Goal: Check status: Check status

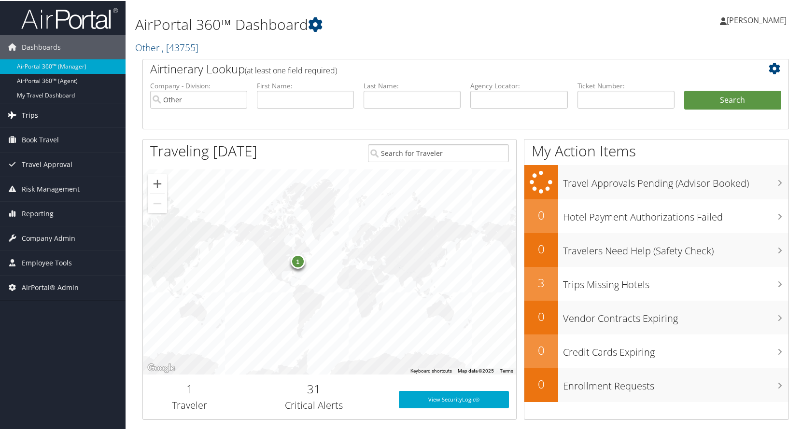
click at [35, 118] on span "Trips" at bounding box center [30, 114] width 16 height 24
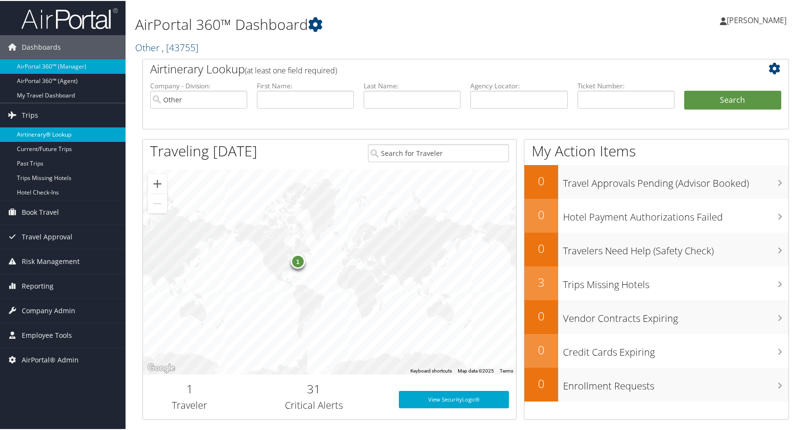
click at [37, 132] on link "Airtinerary® Lookup" at bounding box center [63, 134] width 126 height 14
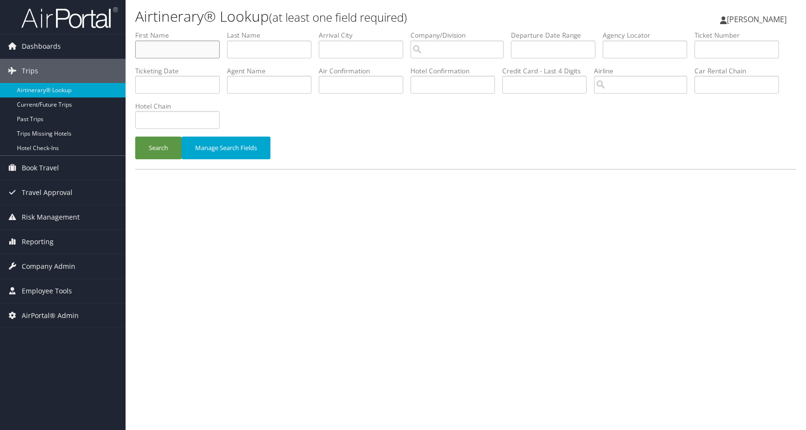
click at [181, 53] on input "text" at bounding box center [177, 50] width 84 height 18
type input "laurie"
type input "wimmer"
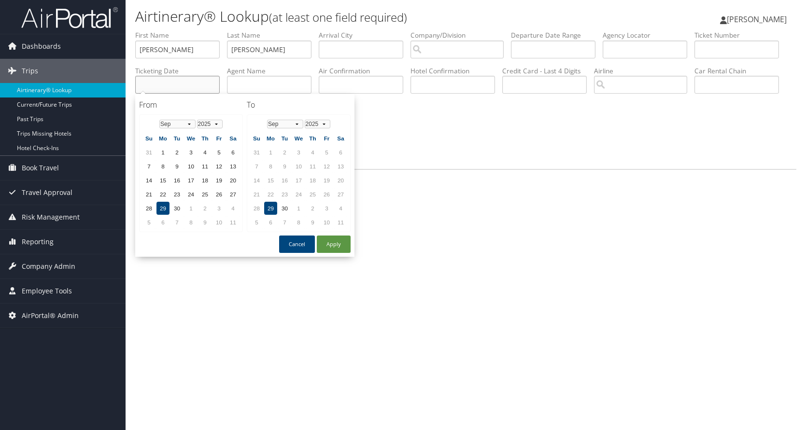
click at [158, 83] on input "text" at bounding box center [177, 85] width 84 height 18
click at [190, 123] on select "Jan Feb Mar Apr May Jun Jul Aug Sep Oct Nov Dec" at bounding box center [177, 124] width 36 height 9
click at [148, 207] on td "26" at bounding box center [148, 208] width 13 height 13
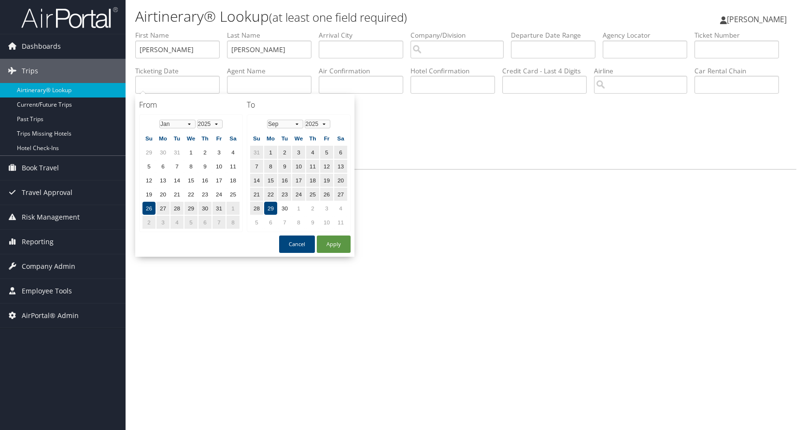
drag, startPoint x: 191, startPoint y: 126, endPoint x: 296, endPoint y: 107, distance: 106.5
click at [296, 107] on h4 "To" at bounding box center [299, 104] width 104 height 11
click at [296, 123] on select "Jan Feb Mar Apr May Jun Jul Aug Sep Oct Nov Dec" at bounding box center [285, 124] width 36 height 9
drag, startPoint x: 295, startPoint y: 128, endPoint x: 288, endPoint y: 130, distance: 7.5
drag, startPoint x: 288, startPoint y: 130, endPoint x: 295, endPoint y: 125, distance: 9.0
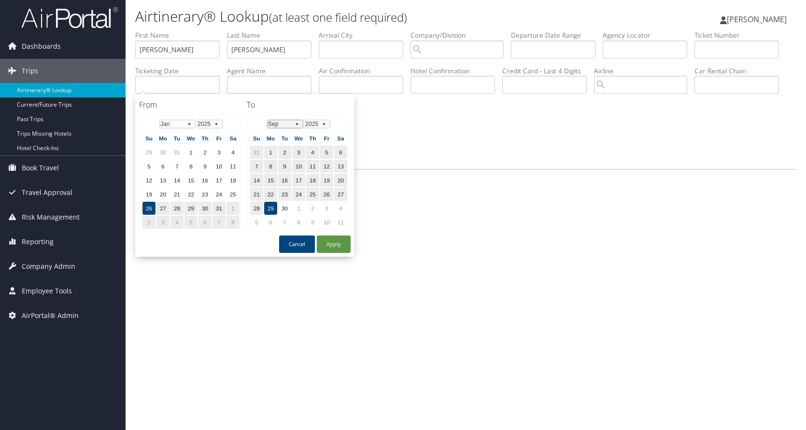
click at [295, 125] on select "Jan Feb Mar Apr May Jun Jul Aug Sep Oct Nov Dec" at bounding box center [285, 124] width 36 height 9
click at [297, 122] on select "Jan Feb Mar Apr May Jun Jul Aug Sep Oct Nov Dec" at bounding box center [285, 124] width 36 height 9
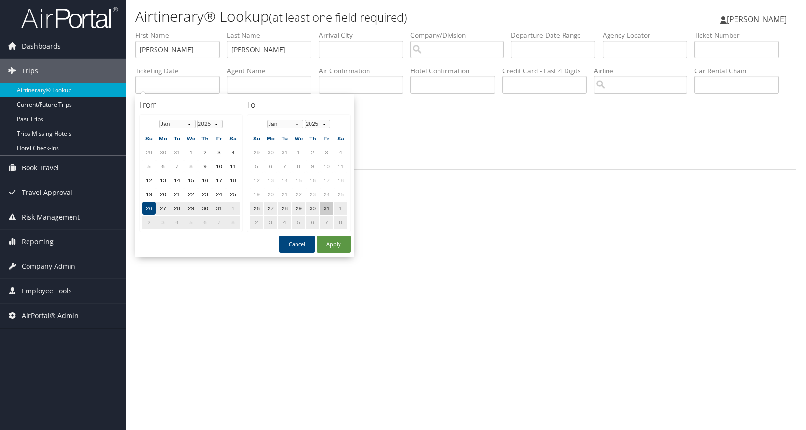
click at [326, 208] on td "31" at bounding box center [326, 208] width 13 height 13
click at [336, 240] on button "Apply" at bounding box center [334, 244] width 34 height 17
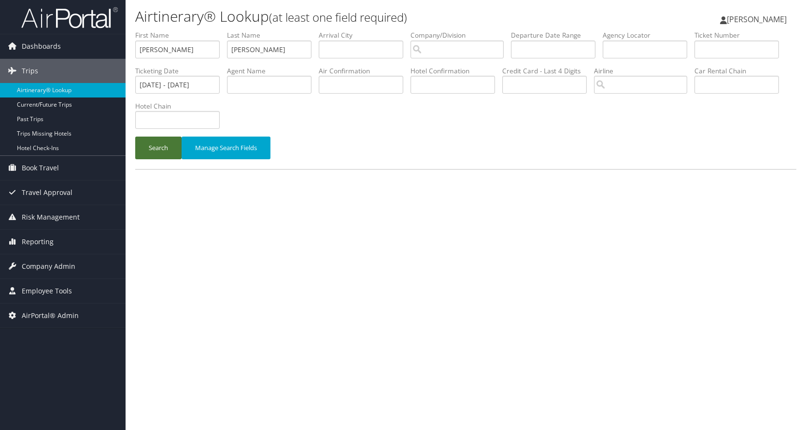
click at [151, 147] on button "Search" at bounding box center [158, 148] width 46 height 23
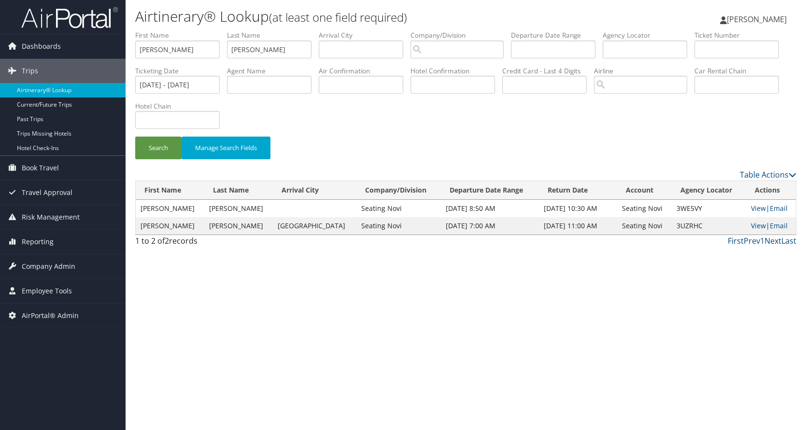
drag, startPoint x: 202, startPoint y: 277, endPoint x: 187, endPoint y: 240, distance: 40.1
drag, startPoint x: 187, startPoint y: 240, endPoint x: 377, endPoint y: 303, distance: 199.9
drag, startPoint x: 377, startPoint y: 303, endPoint x: 754, endPoint y: 222, distance: 385.2
click at [756, 225] on link "View" at bounding box center [758, 225] width 15 height 9
click at [751, 209] on link "View" at bounding box center [758, 208] width 15 height 9
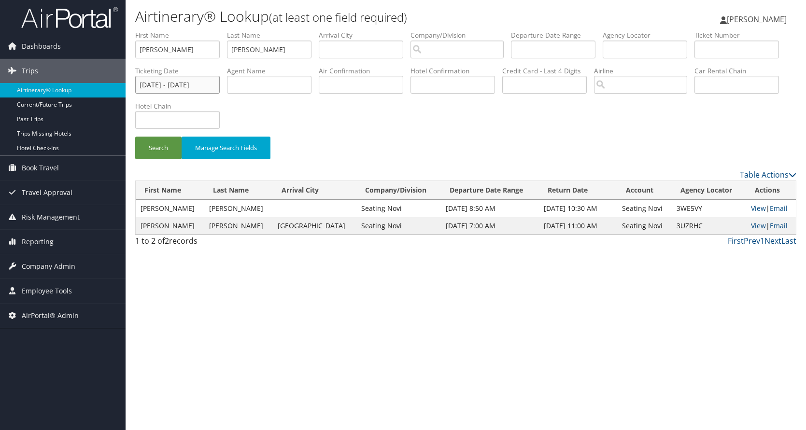
click at [163, 86] on input "01/26/2025 - 01/31/2025" at bounding box center [177, 85] width 84 height 18
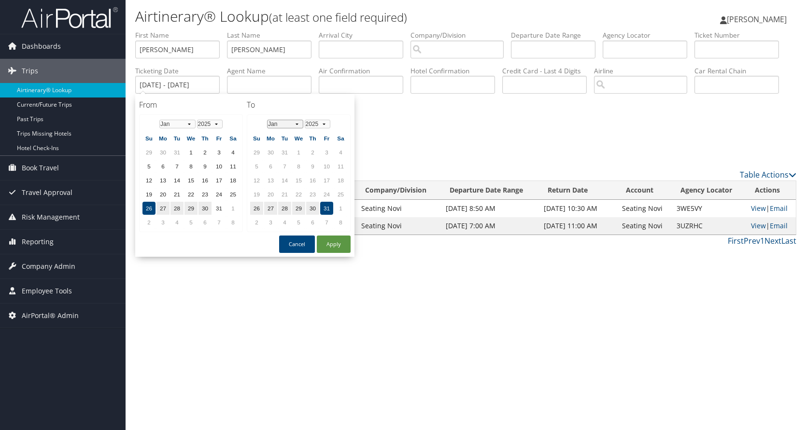
click at [295, 124] on select "Jan Feb Mar Apr May Jun Jul Aug Sep Oct Nov Dec" at bounding box center [285, 124] width 36 height 9
click at [338, 180] on td "15" at bounding box center [340, 180] width 13 height 13
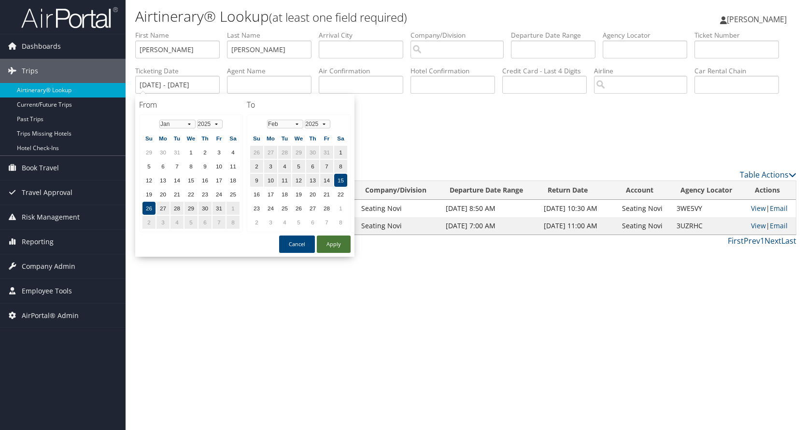
click at [338, 245] on button "Apply" at bounding box center [334, 244] width 34 height 17
type input "01/26/2025 - 02/15/2025"
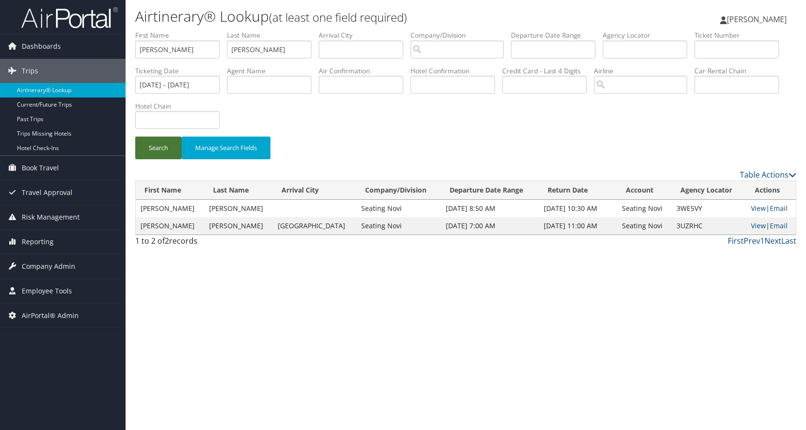
click at [157, 143] on button "Search" at bounding box center [158, 148] width 46 height 23
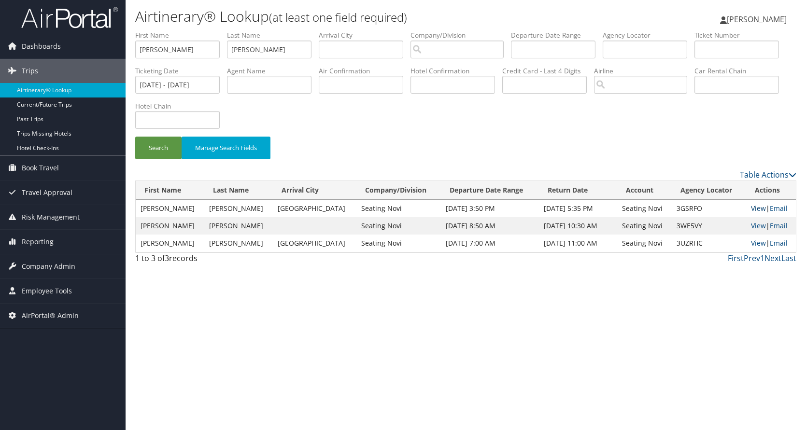
click at [751, 207] on link "View" at bounding box center [758, 208] width 15 height 9
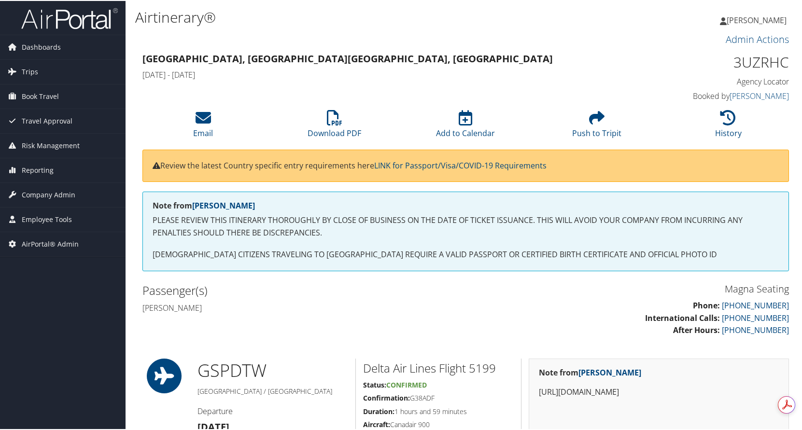
drag, startPoint x: 0, startPoint y: 0, endPoint x: 480, endPoint y: 28, distance: 480.7
click at [480, 28] on div "Airtinerary®" at bounding box center [355, 18] width 441 height 26
drag, startPoint x: 471, startPoint y: 40, endPoint x: 464, endPoint y: 53, distance: 15.1
drag, startPoint x: 464, startPoint y: 53, endPoint x: 484, endPoint y: 53, distance: 19.8
drag, startPoint x: 484, startPoint y: 53, endPoint x: 517, endPoint y: 34, distance: 38.1
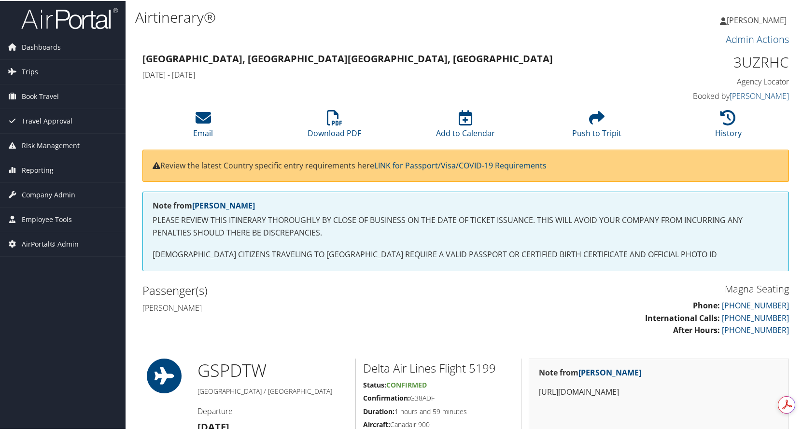
drag, startPoint x: 517, startPoint y: 34, endPoint x: 409, endPoint y: 67, distance: 112.1
click at [409, 67] on div "Greenville, SC Detroit, MI Mon 27 Jan 2025 - Thu 30 Jan 2025" at bounding box center [383, 66] width 496 height 34
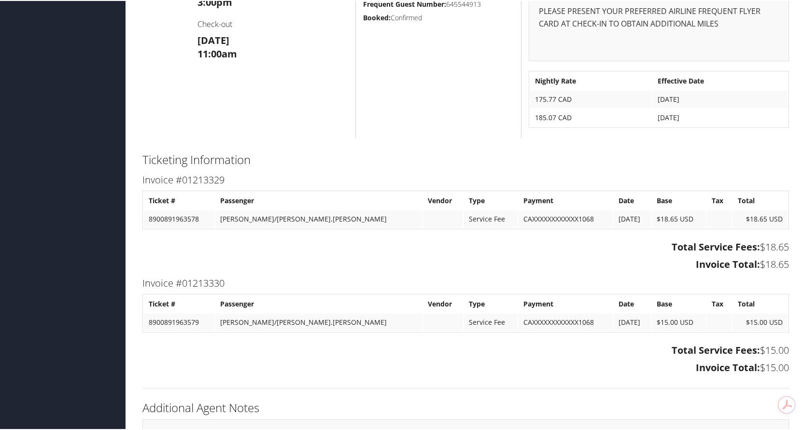
scroll to position [848, 0]
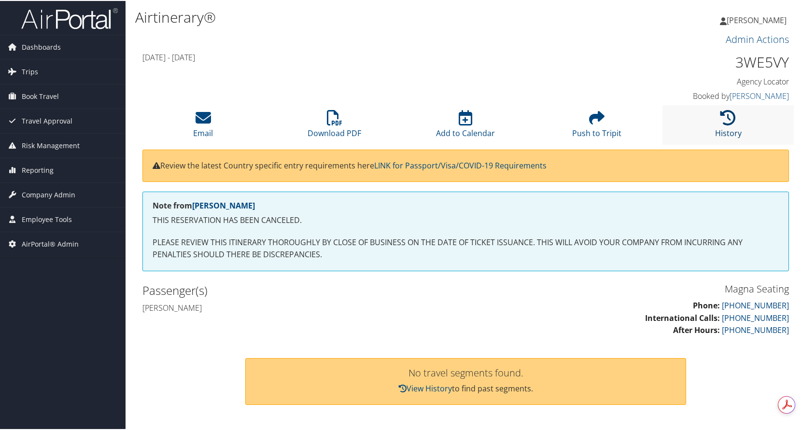
click at [727, 121] on icon at bounding box center [727, 116] width 15 height 15
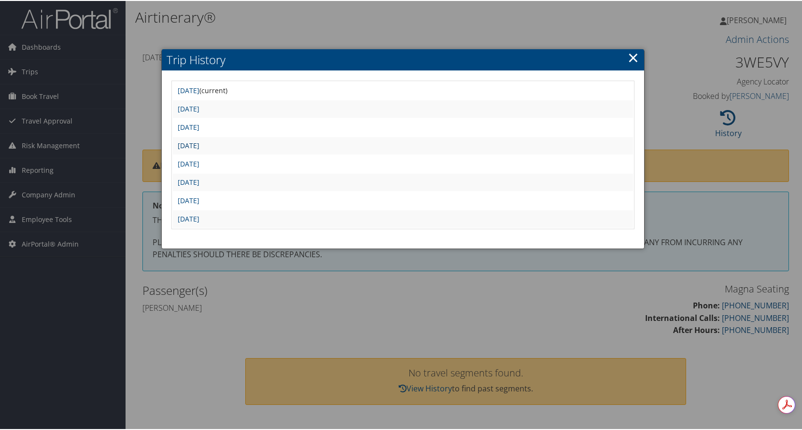
click at [199, 143] on link "[DATE]" at bounding box center [189, 144] width 22 height 9
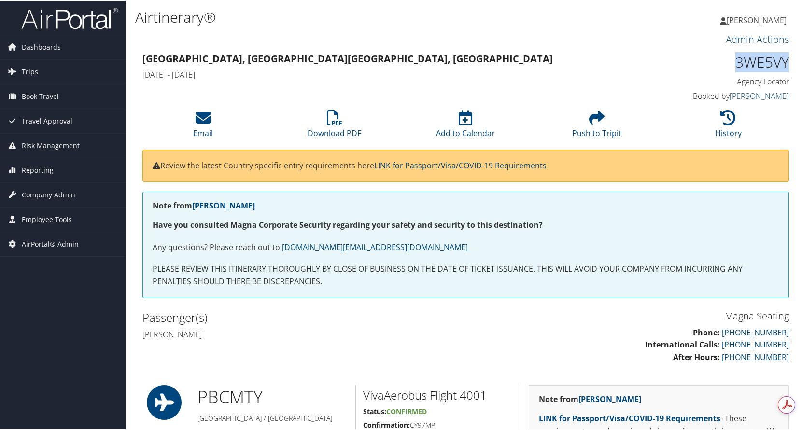
drag, startPoint x: 733, startPoint y: 61, endPoint x: 769, endPoint y: 59, distance: 35.3
click at [782, 59] on h1 "3WE5VY" at bounding box center [713, 61] width 151 height 20
copy h1 "3WE5VY"
click at [491, 51] on h3 "[GEOGRAPHIC_DATA], [GEOGRAPHIC_DATA] [GEOGRAPHIC_DATA], [GEOGRAPHIC_DATA]" at bounding box center [382, 58] width 481 height 14
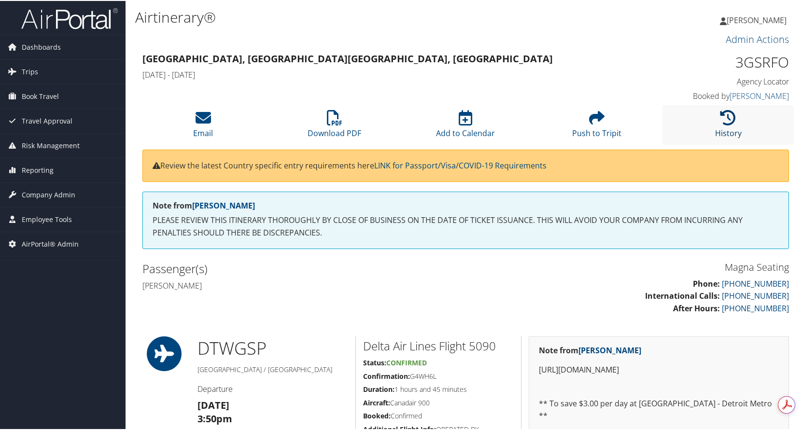
click at [724, 118] on icon at bounding box center [727, 116] width 15 height 15
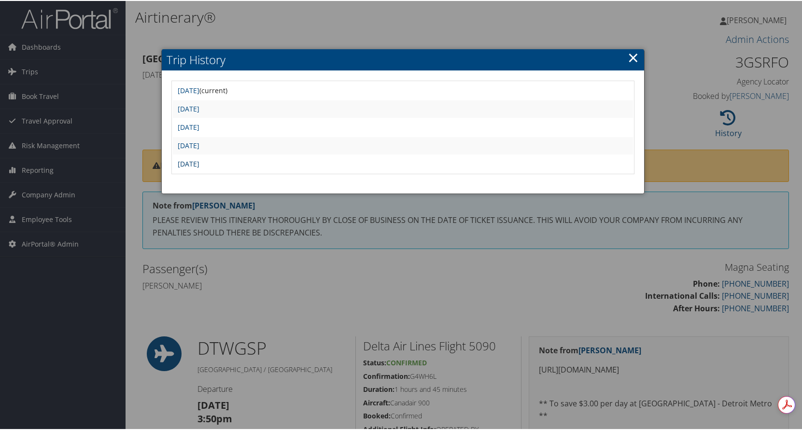
click at [199, 163] on link "Mon Feb 3 09:00:28 MST 2025" at bounding box center [189, 162] width 22 height 9
